Goal: Task Accomplishment & Management: Use online tool/utility

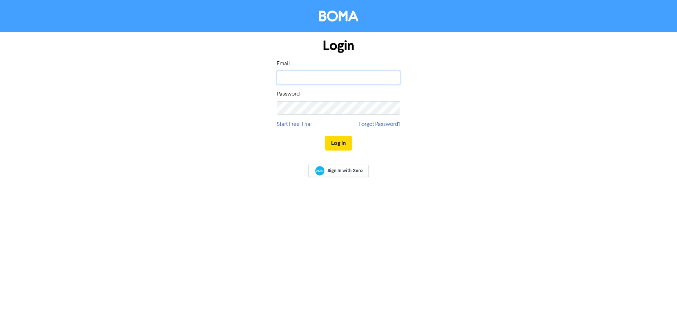
click at [291, 80] on input "email" at bounding box center [338, 77] width 123 height 13
click at [325, 136] on button "Log In" at bounding box center [338, 143] width 27 height 15
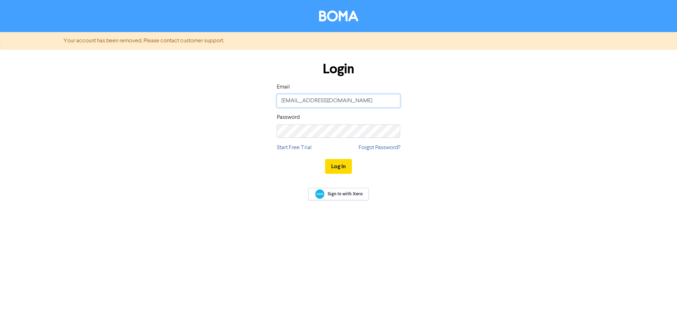
drag, startPoint x: 334, startPoint y: 101, endPoint x: 231, endPoint y: 89, distance: 103.7
click at [231, 89] on div "Login Email [EMAIL_ADDRESS][DOMAIN_NAME] Password Start Free Trial Forgot Passw…" at bounding box center [339, 118] width 402 height 126
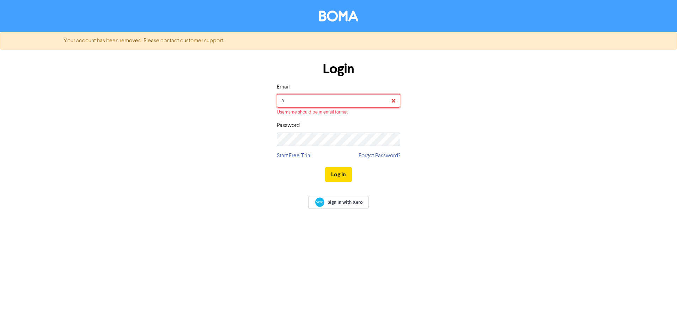
type input "[EMAIL_ADDRESS][DOMAIN_NAME]"
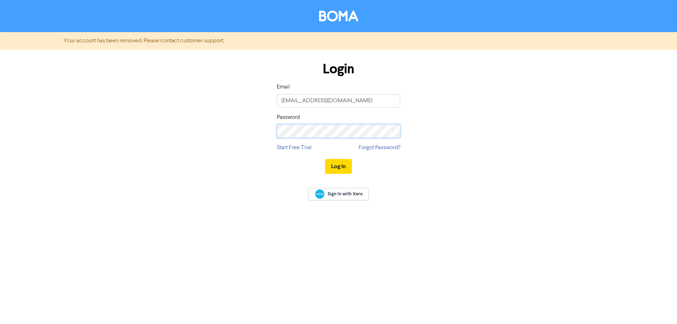
click at [269, 128] on div "Login Email [EMAIL_ADDRESS][DOMAIN_NAME] Password Start Free Trial Forgot Passw…" at bounding box center [339, 118] width 402 height 126
click at [338, 166] on button "Log In" at bounding box center [338, 166] width 27 height 15
click at [144, 94] on div "Login Email [EMAIL_ADDRESS][DOMAIN_NAME] Password Start Free Trial Forgot Passw…" at bounding box center [339, 118] width 402 height 126
click at [325, 159] on button "Log In" at bounding box center [338, 166] width 27 height 15
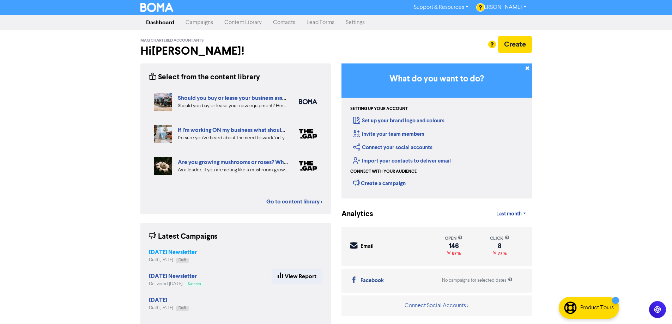
click at [169, 254] on strong "[DATE] Newsletter" at bounding box center [173, 252] width 48 height 7
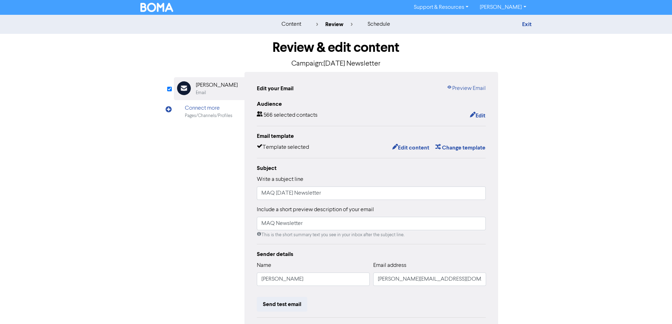
click at [187, 200] on div "Email Created with Sketch. [PERSON_NAME] Email Connect more Pages/Channels/Prof…" at bounding box center [336, 222] width 324 height 300
click at [313, 195] on input "MAQ [DATE] Newsletter" at bounding box center [371, 193] width 229 height 13
click at [291, 195] on input "MAQ [DATE] Newsletter" at bounding box center [371, 193] width 229 height 13
type input "MAQ [DATE] Newsletter"
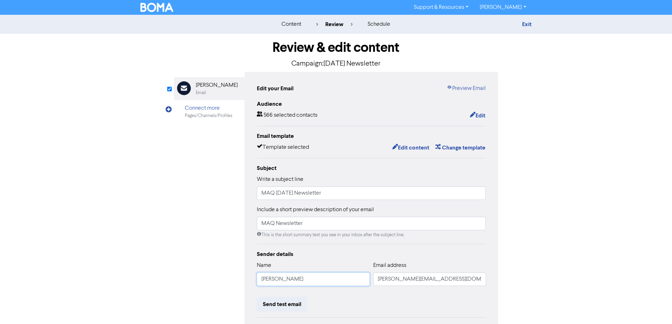
drag, startPoint x: 301, startPoint y: 282, endPoint x: 195, endPoint y: 270, distance: 107.1
click at [195, 270] on div "Email Created with Sketch. [PERSON_NAME] Email Connect more Pages/Channels/Prof…" at bounding box center [336, 222] width 324 height 300
type input "[PERSON_NAME]"
drag, startPoint x: 399, startPoint y: 279, endPoint x: 327, endPoint y: 278, distance: 72.3
click at [327, 278] on div "Name [PERSON_NAME] Email address [PERSON_NAME][EMAIL_ADDRESS][DOMAIN_NAME]" at bounding box center [371, 276] width 229 height 30
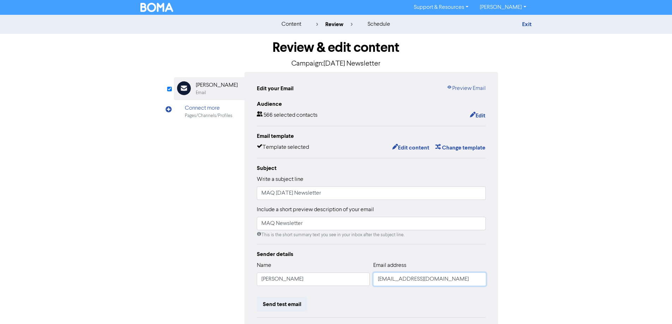
type input "[EMAIL_ADDRESS][DOMAIN_NAME]"
click at [582, 263] on div "content review schedule Exit Review & edit content Campaign: [DATE] Newsletter …" at bounding box center [336, 209] width 672 height 389
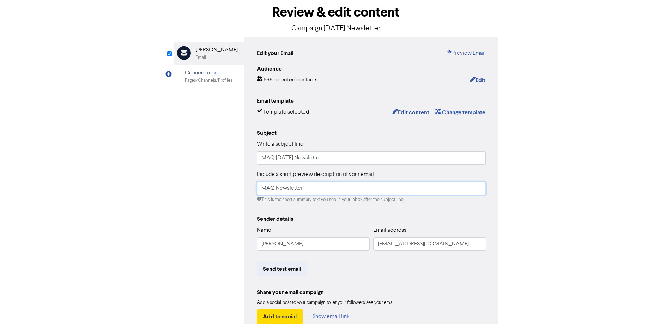
click at [275, 191] on input "MAQ Newsletter" at bounding box center [371, 188] width 229 height 13
type input "MAQ Spring 2025 Newsletter"
click at [570, 219] on div "content review schedule Exit Review & edit content Campaign: [DATE] Newsletter …" at bounding box center [336, 174] width 672 height 389
drag, startPoint x: 321, startPoint y: 186, endPoint x: 188, endPoint y: 167, distance: 134.2
click at [188, 167] on div "Email Created with Sketch. [PERSON_NAME] Email Connect more Pages/Channels/Prof…" at bounding box center [336, 187] width 324 height 300
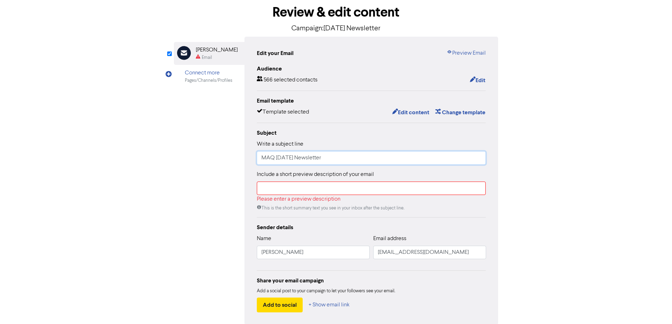
drag, startPoint x: 350, startPoint y: 159, endPoint x: 218, endPoint y: 146, distance: 132.2
click at [218, 146] on div "Email Created with Sketch. [PERSON_NAME] Email Connect more Pages/Channels/Prof…" at bounding box center [336, 181] width 324 height 288
paste input "Spring"
type input "MAQ Spring 2025 Newsletter"
click at [305, 189] on input "text" at bounding box center [371, 188] width 229 height 13
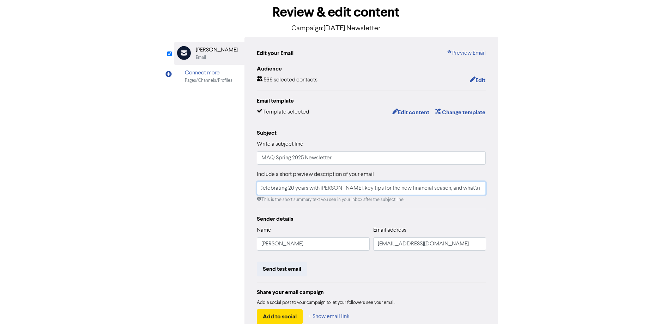
scroll to position [0, 69]
type input "Fresh updates this Spring: Celebrating 20 years with [PERSON_NAME], key tips fo…"
click at [593, 239] on div "content review schedule Exit Review & edit content Campaign: [DATE] Newsletter …" at bounding box center [336, 174] width 672 height 389
click at [547, 268] on div "content review schedule Exit Review & edit content Campaign: [DATE] Newsletter …" at bounding box center [336, 174] width 672 height 389
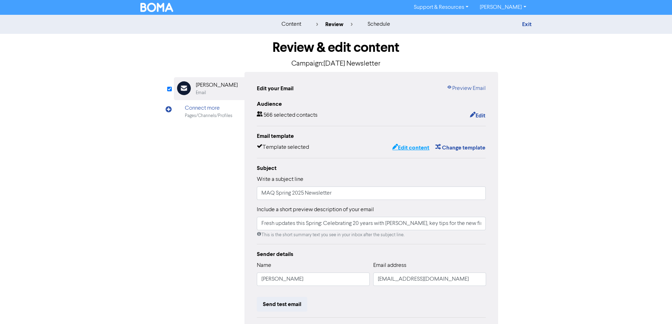
click at [413, 149] on button "Edit content" at bounding box center [411, 147] width 38 height 9
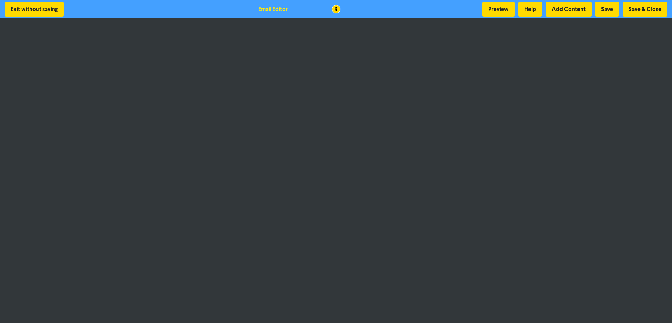
scroll to position [1, 0]
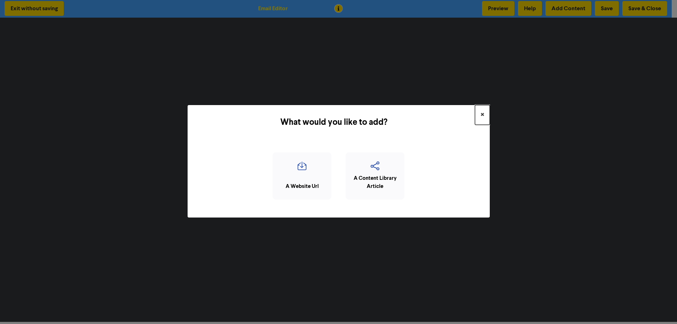
click at [480, 115] on button "×" at bounding box center [482, 115] width 15 height 20
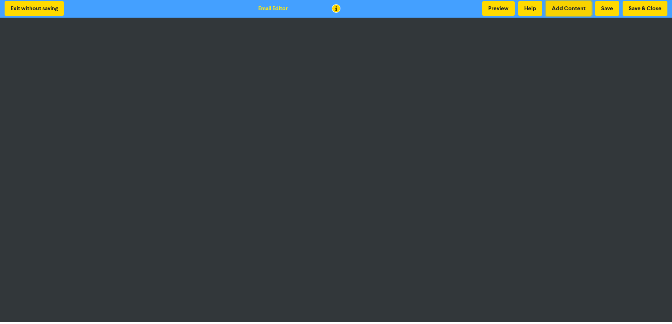
click at [564, 1] on button "Add Content" at bounding box center [569, 8] width 46 height 15
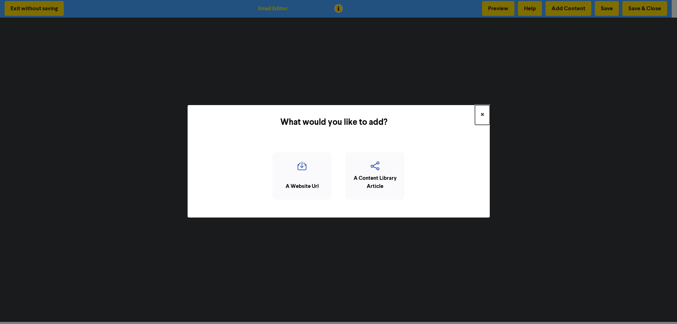
click at [483, 110] on span "×" at bounding box center [483, 115] width 4 height 11
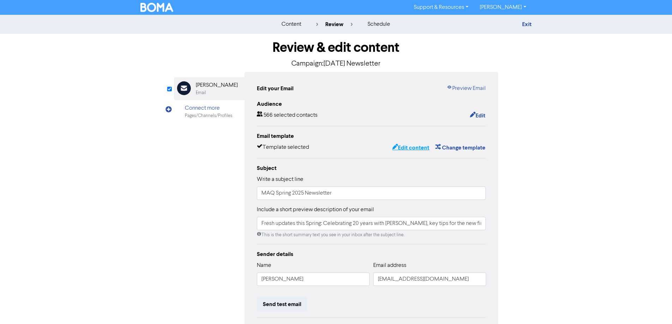
click at [403, 147] on button "Edit content" at bounding box center [411, 147] width 38 height 9
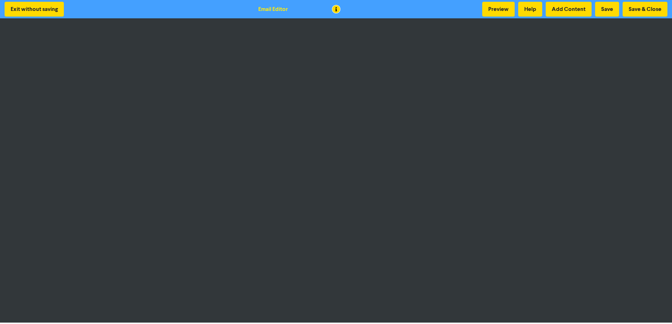
scroll to position [1, 0]
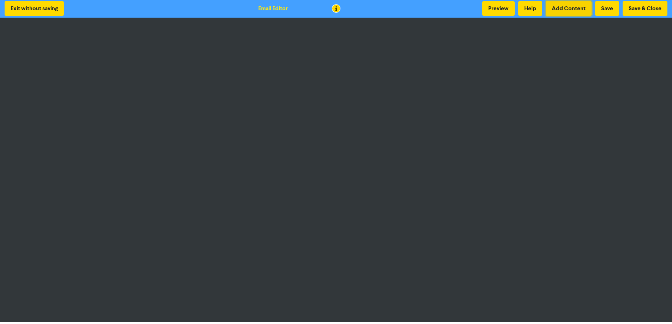
click at [559, 10] on button "Add Content" at bounding box center [569, 8] width 46 height 15
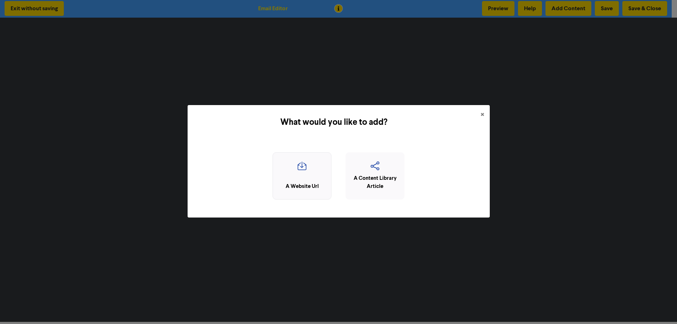
click at [307, 178] on div "A Website Url" at bounding box center [302, 176] width 59 height 48
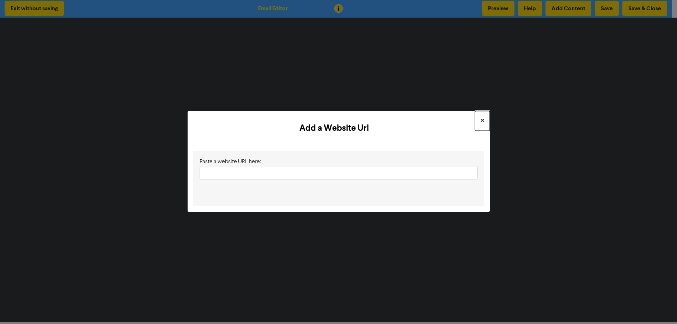
click at [479, 120] on button "×" at bounding box center [482, 121] width 15 height 20
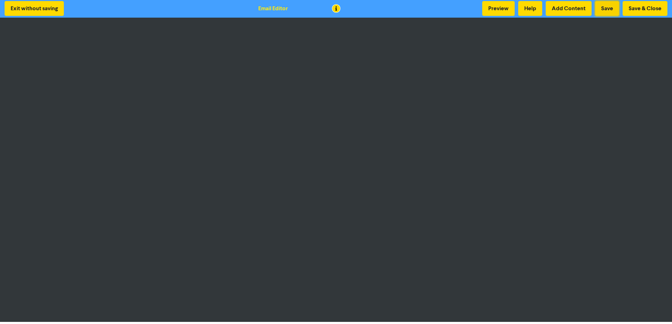
click at [604, 6] on button "Save" at bounding box center [607, 8] width 24 height 15
